Goal: Register for event/course

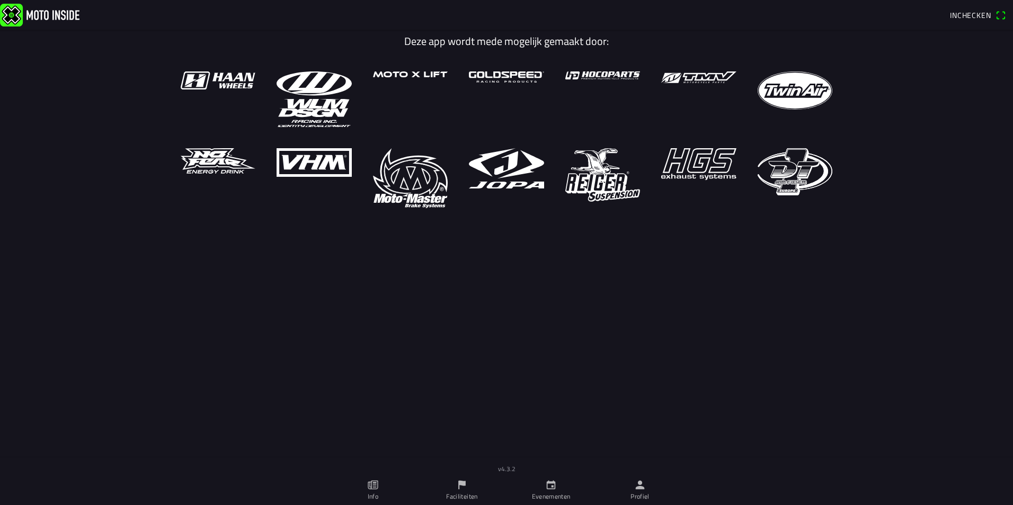
click at [552, 487] on icon "calendar" at bounding box center [551, 485] width 9 height 9
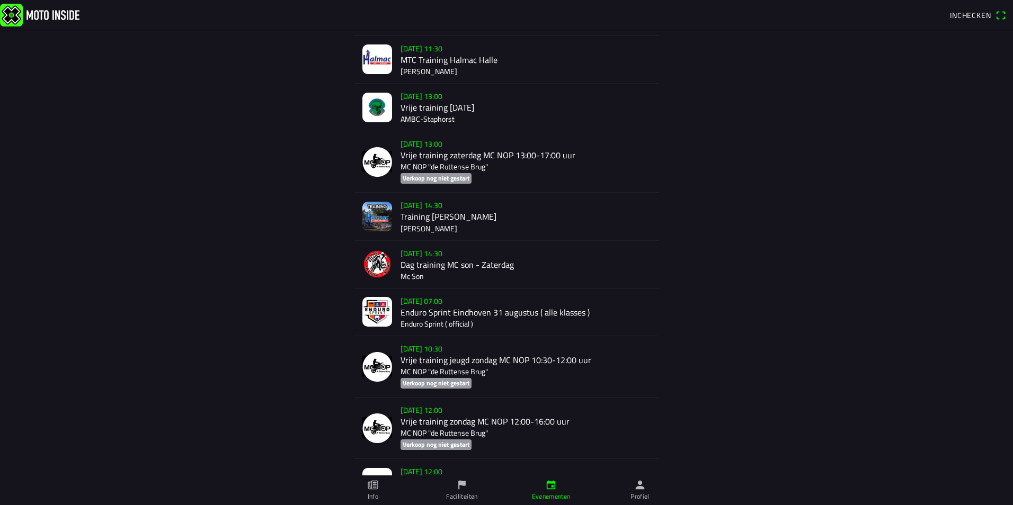
scroll to position [583, 0]
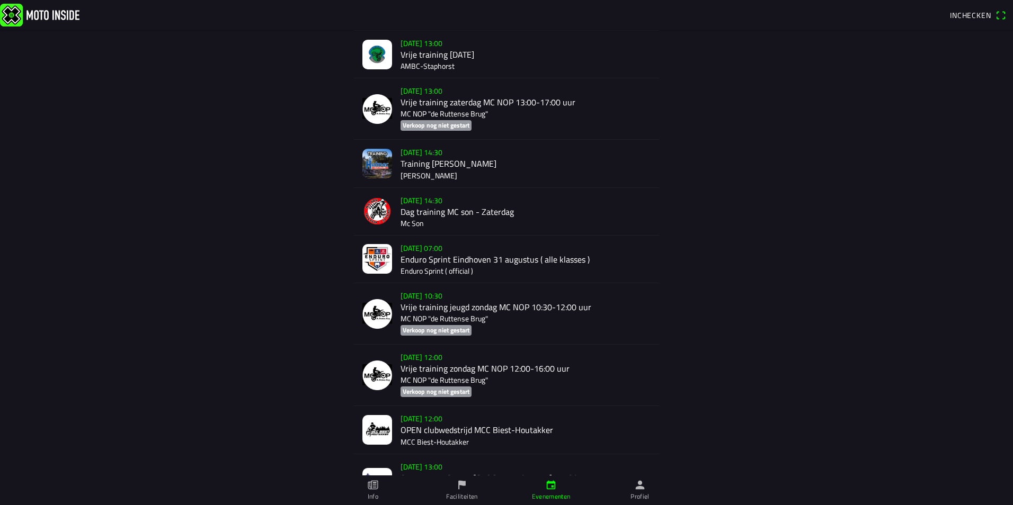
click at [414, 169] on div "[DATE] 14:30 Training Halmac [GEOGRAPHIC_DATA]" at bounding box center [525, 163] width 250 height 47
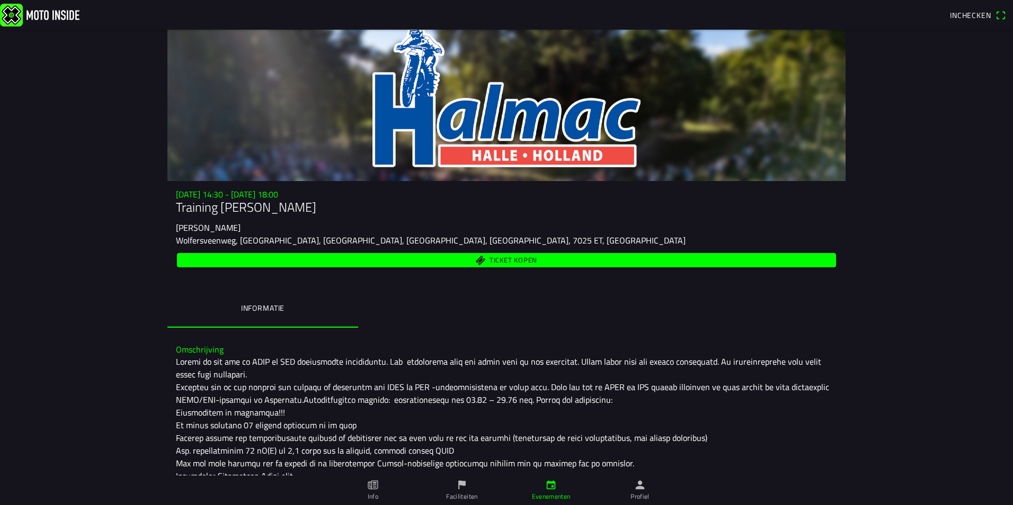
click at [508, 258] on span "Ticket kopen" at bounding box center [513, 260] width 48 height 7
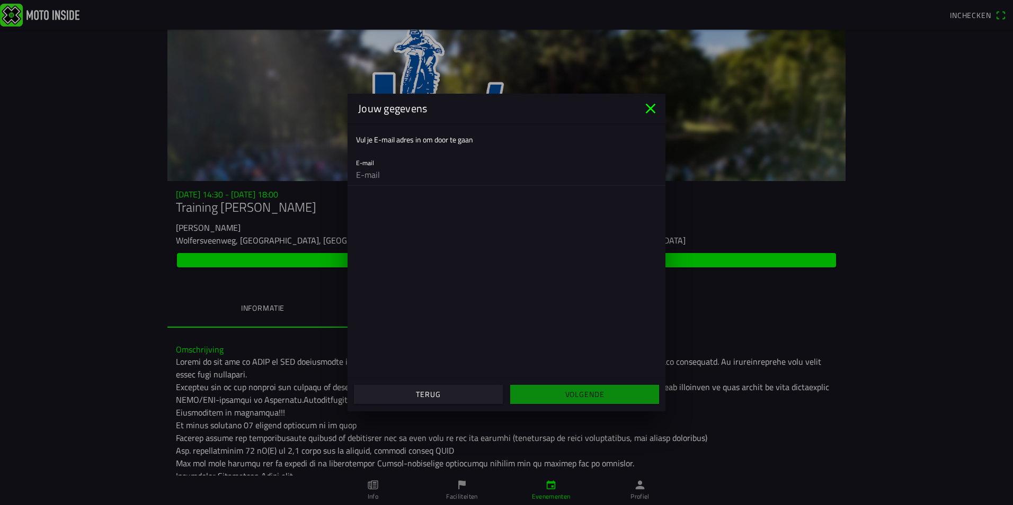
click at [358, 178] on input "email" at bounding box center [506, 174] width 301 height 21
type input "[EMAIL_ADDRESS][DOMAIN_NAME]"
click at [558, 399] on span "Volgende" at bounding box center [584, 394] width 132 height 19
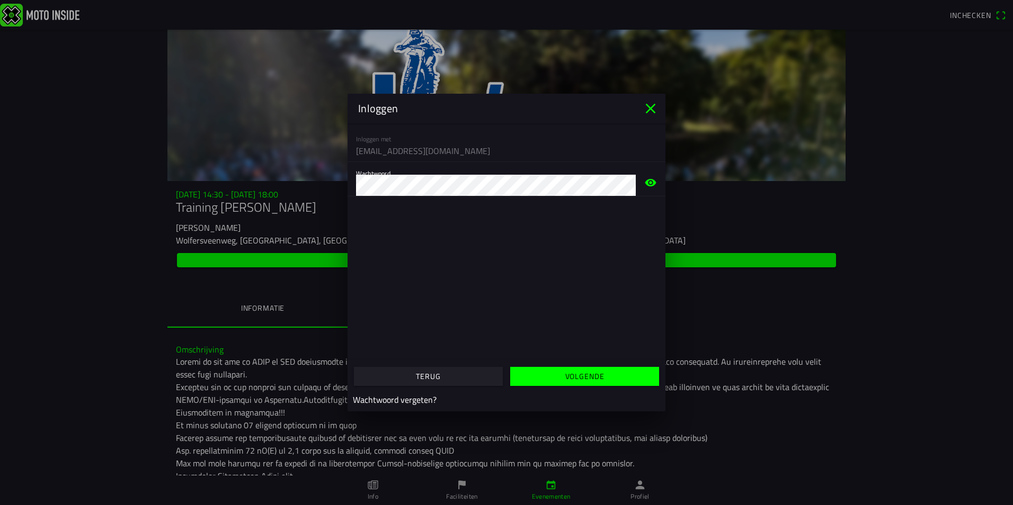
click at [552, 378] on span "Volgende" at bounding box center [584, 376] width 132 height 19
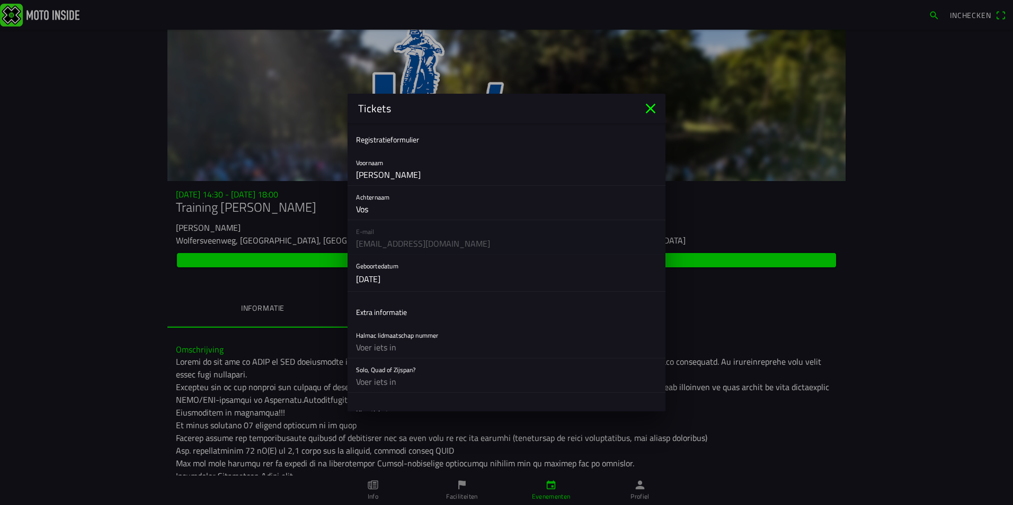
click at [649, 110] on icon "close" at bounding box center [651, 109] width 10 height 10
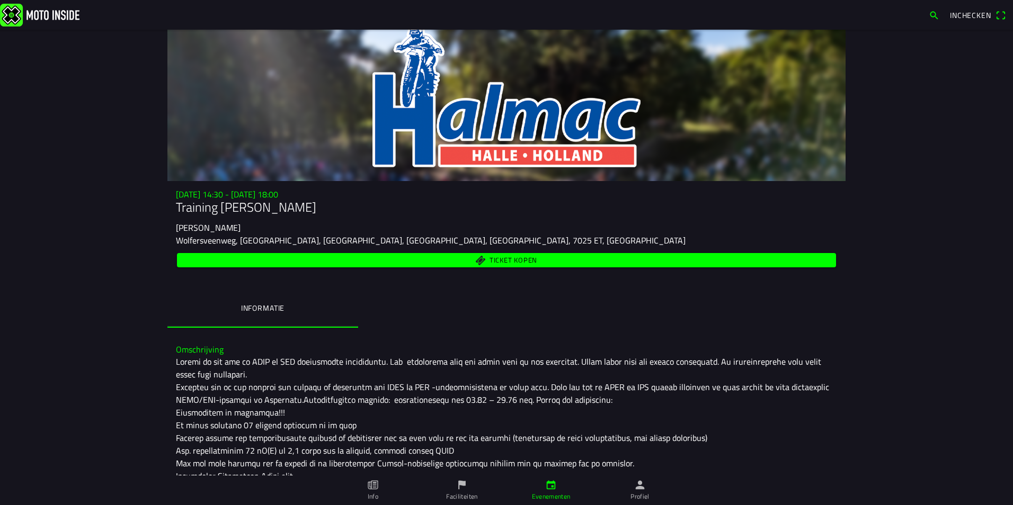
click at [977, 11] on span "Inchecken" at bounding box center [970, 15] width 41 height 11
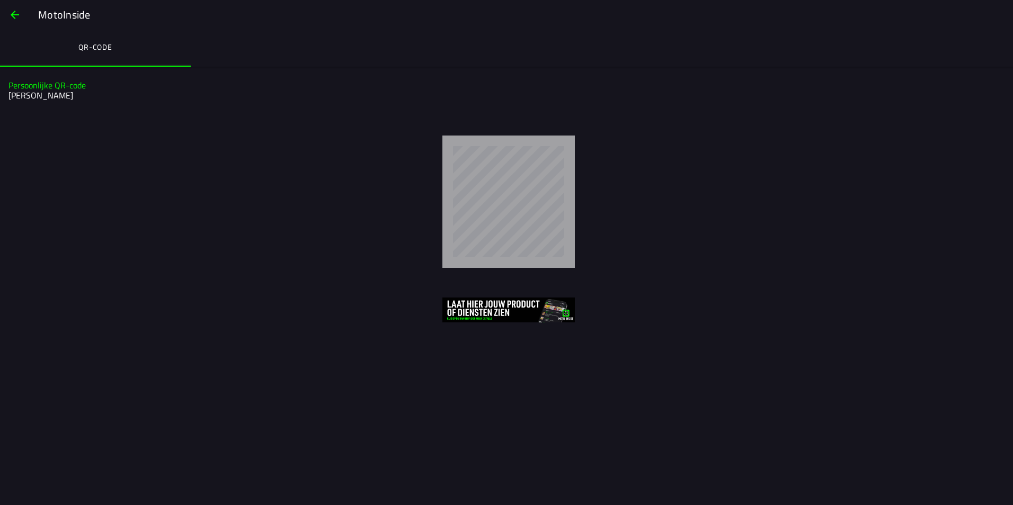
click at [16, 98] on h2 "[PERSON_NAME]" at bounding box center [504, 96] width 993 height 10
click at [94, 46] on ion-label "QR-code" at bounding box center [95, 47] width 34 height 12
click at [13, 11] on span "button" at bounding box center [14, 14] width 13 height 25
